Goal: Task Accomplishment & Management: Use online tool/utility

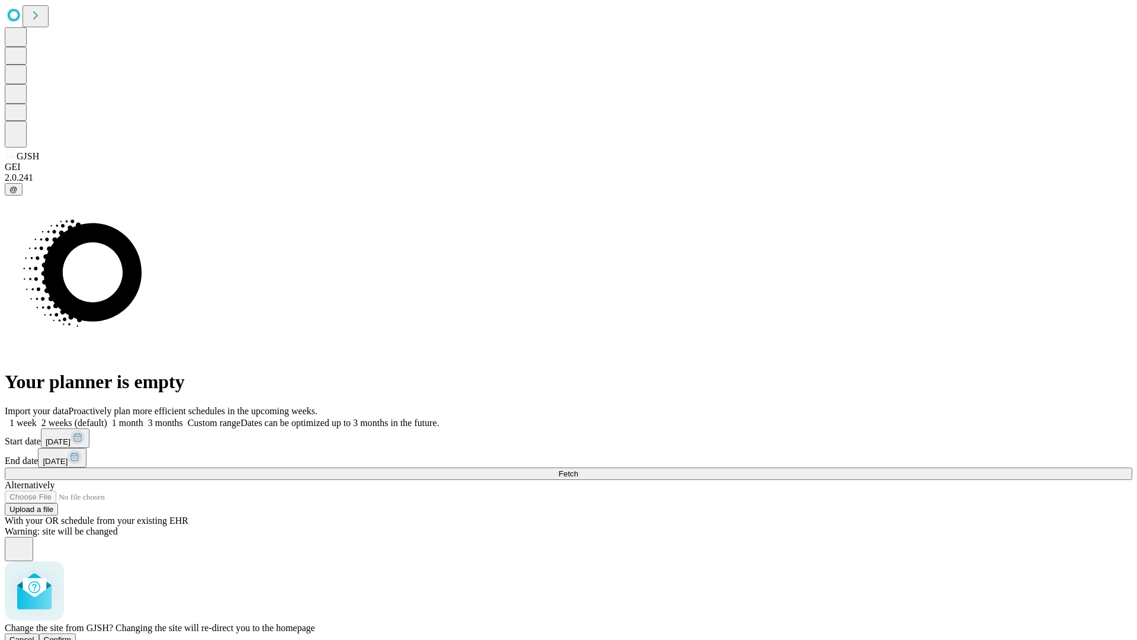
click at [72, 635] on span "Confirm" at bounding box center [58, 639] width 28 height 9
click at [37, 418] on label "1 week" at bounding box center [21, 423] width 32 height 10
click at [578, 469] on span "Fetch" at bounding box center [569, 473] width 20 height 9
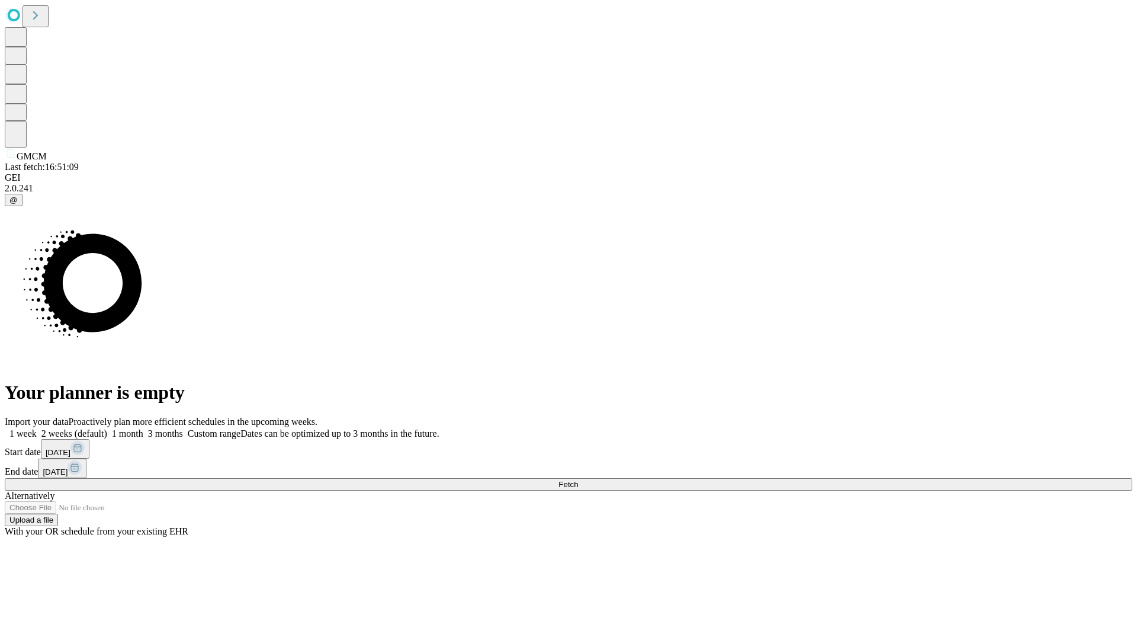
click at [37, 428] on label "1 week" at bounding box center [21, 433] width 32 height 10
click at [578, 480] on span "Fetch" at bounding box center [569, 484] width 20 height 9
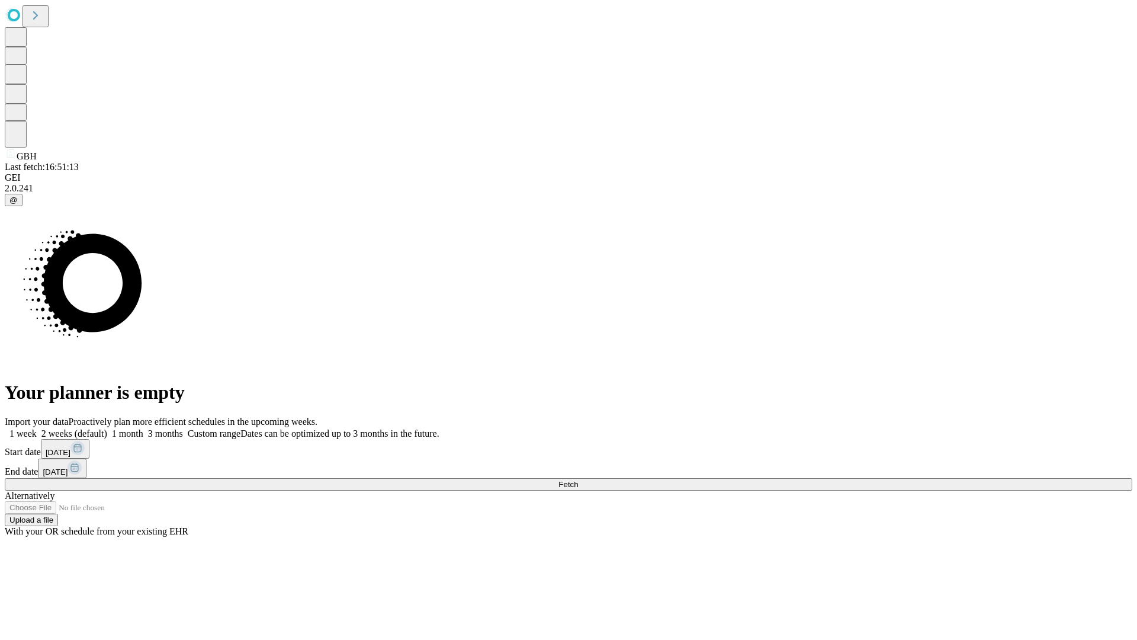
click at [37, 428] on label "1 week" at bounding box center [21, 433] width 32 height 10
click at [578, 480] on span "Fetch" at bounding box center [569, 484] width 20 height 9
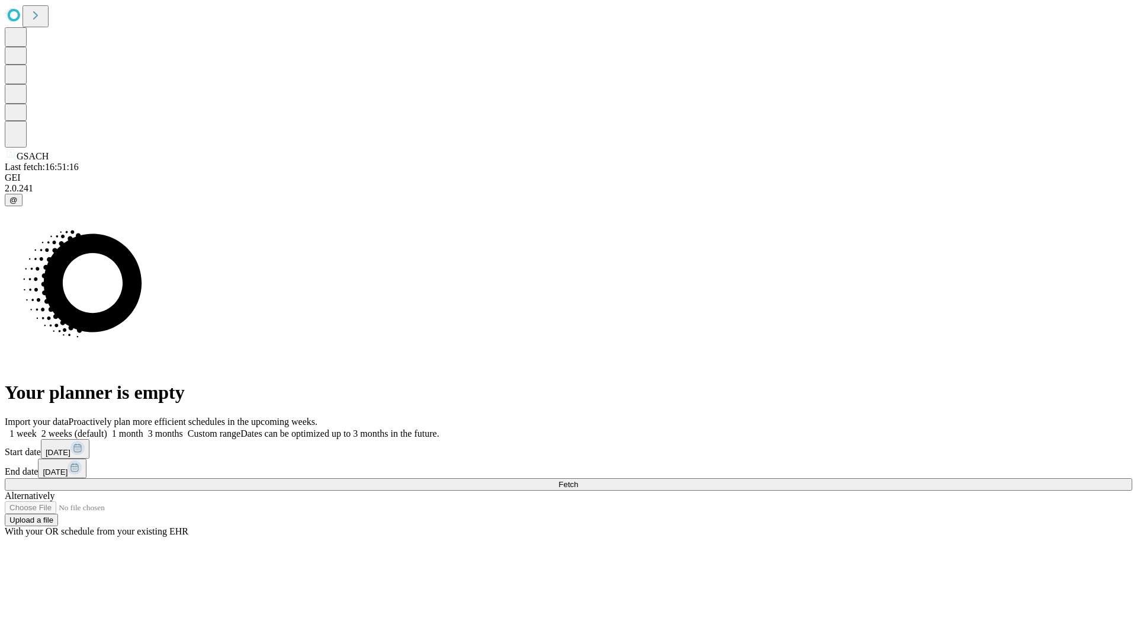
click at [578, 480] on span "Fetch" at bounding box center [569, 484] width 20 height 9
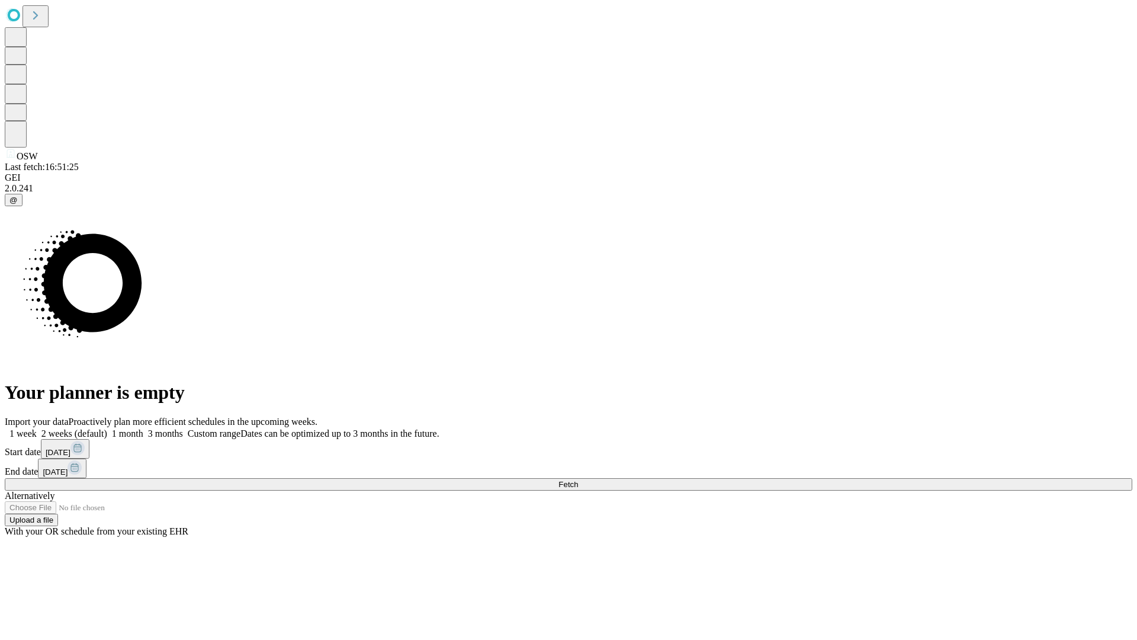
click at [37, 428] on label "1 week" at bounding box center [21, 433] width 32 height 10
click at [578, 480] on span "Fetch" at bounding box center [569, 484] width 20 height 9
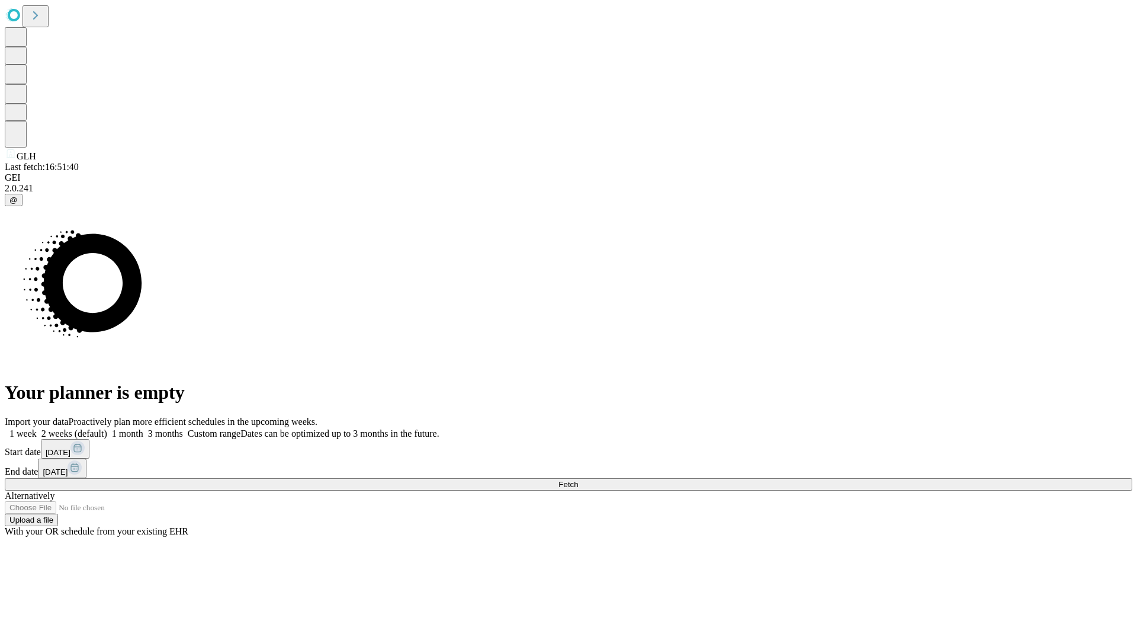
click at [37, 428] on label "1 week" at bounding box center [21, 433] width 32 height 10
click at [578, 480] on span "Fetch" at bounding box center [569, 484] width 20 height 9
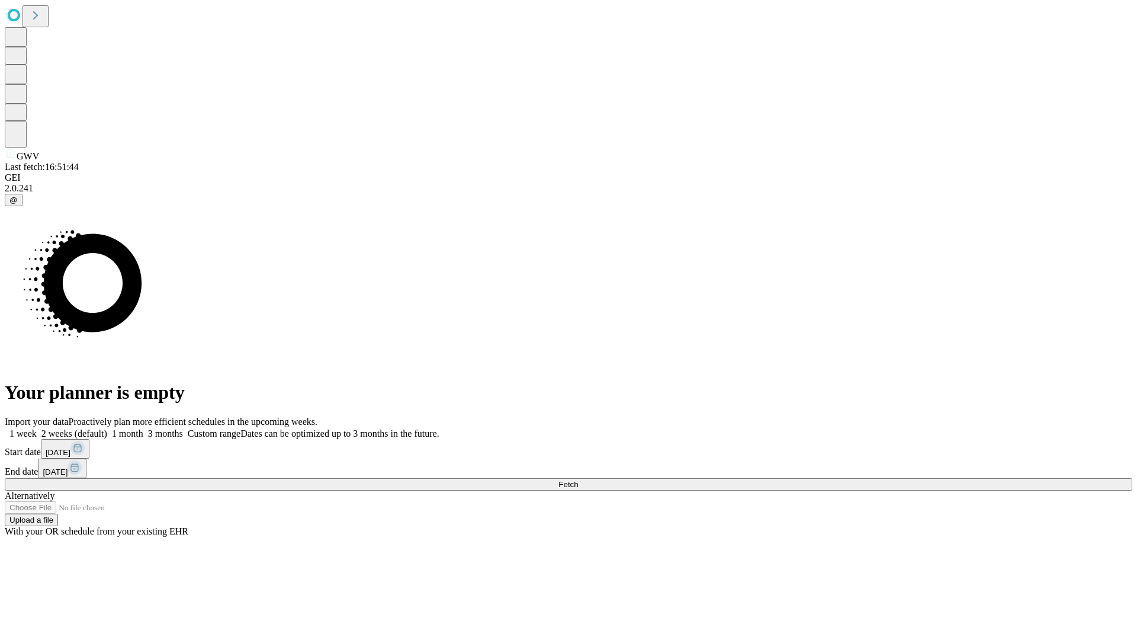
click at [37, 428] on label "1 week" at bounding box center [21, 433] width 32 height 10
click at [578, 480] on span "Fetch" at bounding box center [569, 484] width 20 height 9
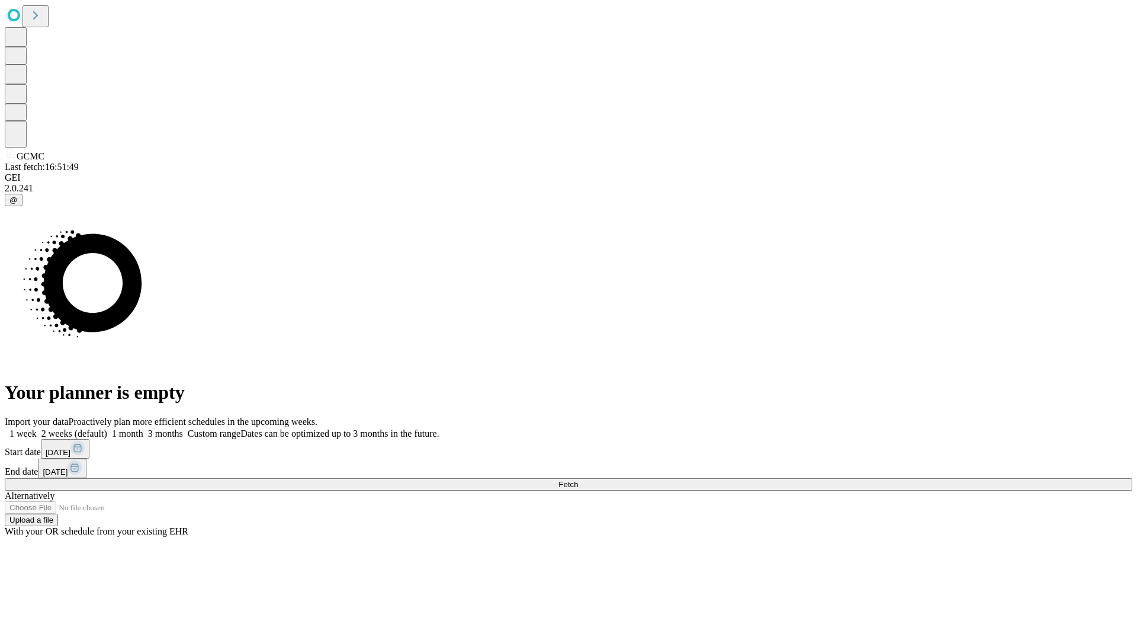
click at [37, 428] on label "1 week" at bounding box center [21, 433] width 32 height 10
click at [578, 480] on span "Fetch" at bounding box center [569, 484] width 20 height 9
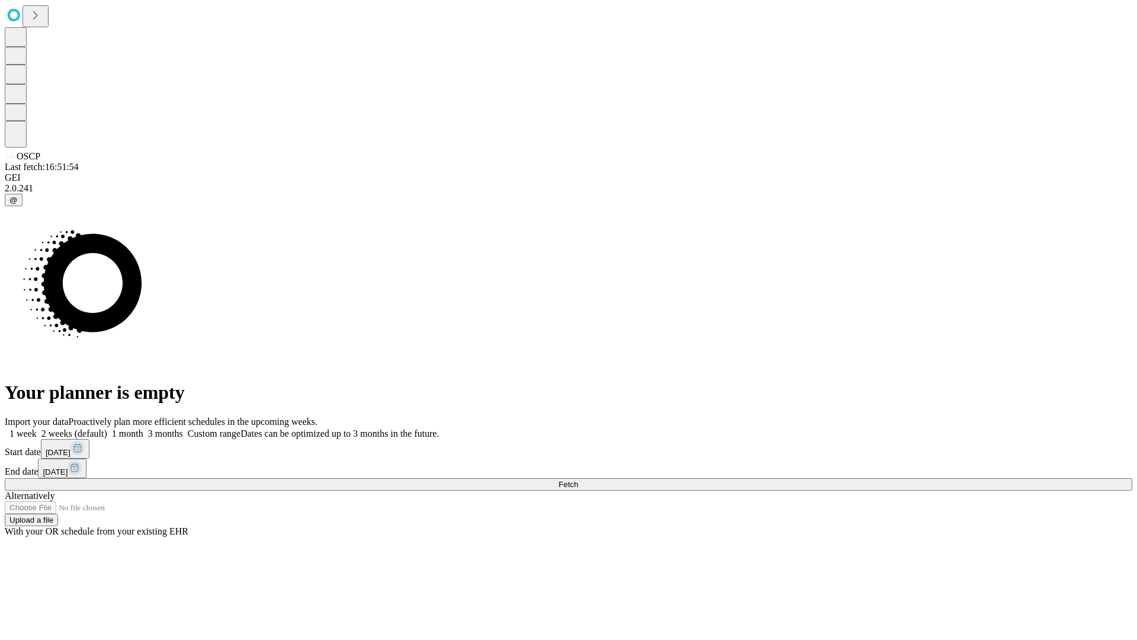
click at [37, 428] on label "1 week" at bounding box center [21, 433] width 32 height 10
click at [578, 480] on span "Fetch" at bounding box center [569, 484] width 20 height 9
